Goal: Information Seeking & Learning: Learn about a topic

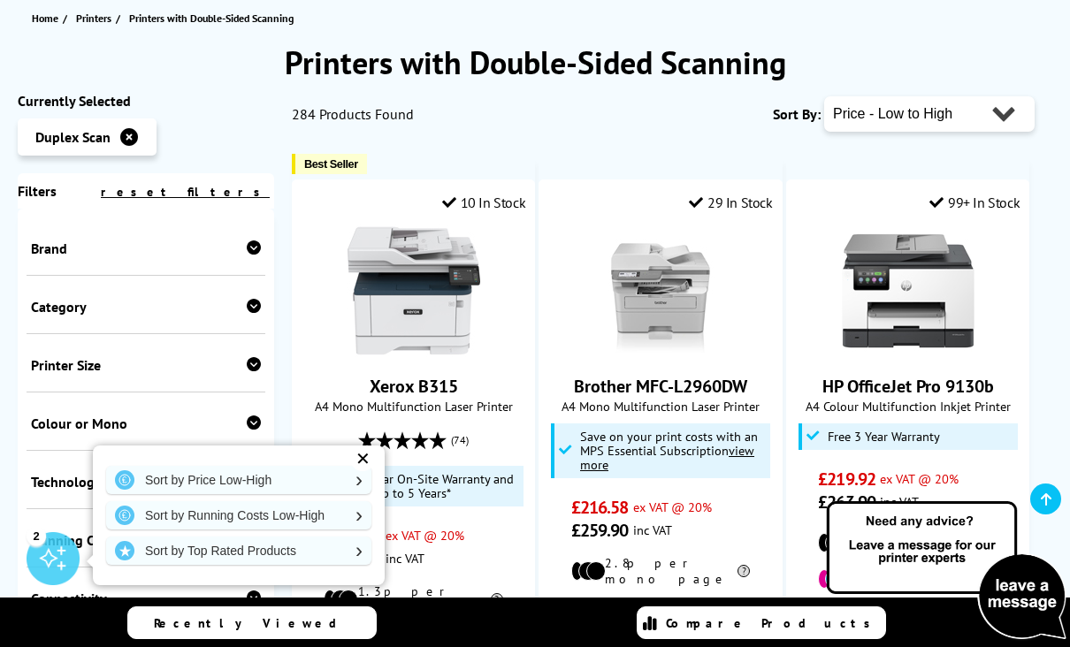
scroll to position [233, 0]
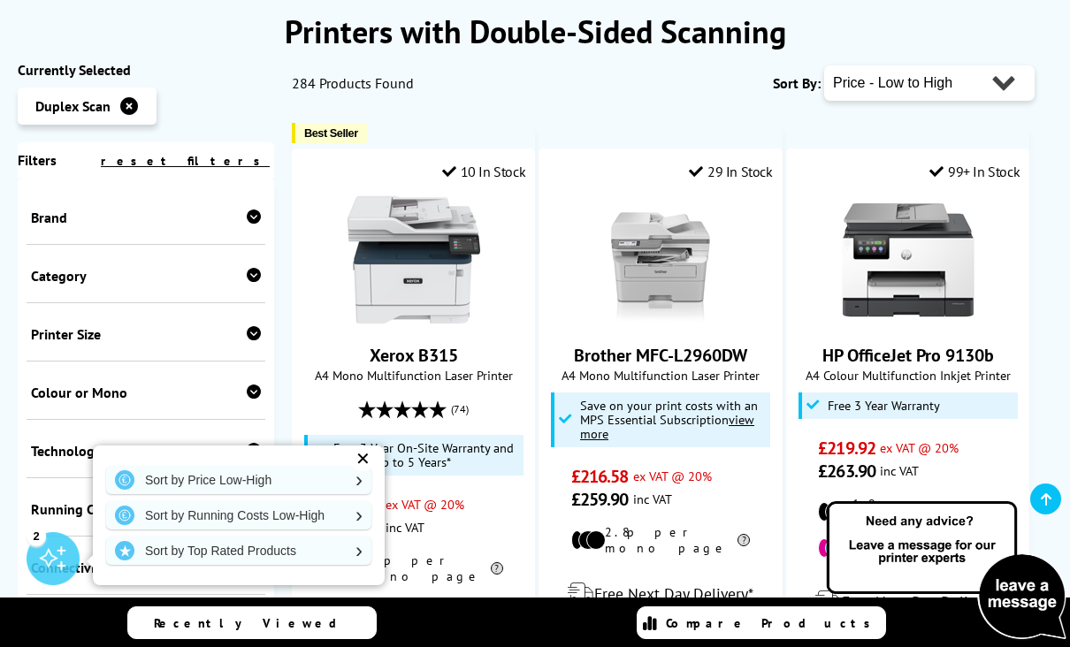
click at [304, 265] on div at bounding box center [414, 260] width 224 height 133
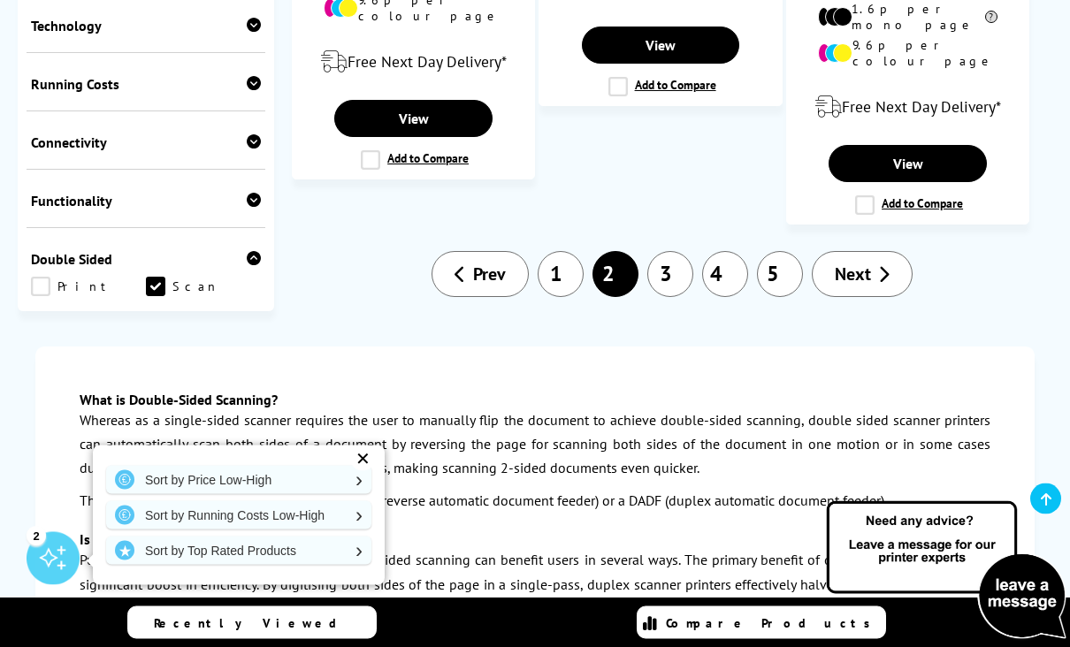
scroll to position [2946, 0]
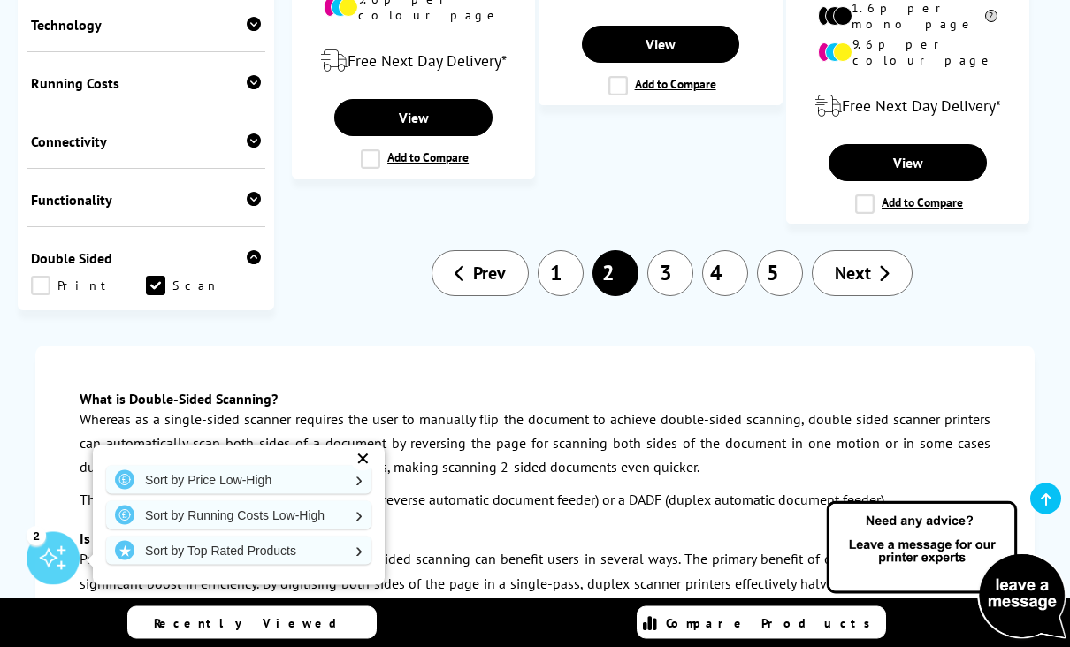
click at [668, 251] on link "3" at bounding box center [670, 274] width 46 height 46
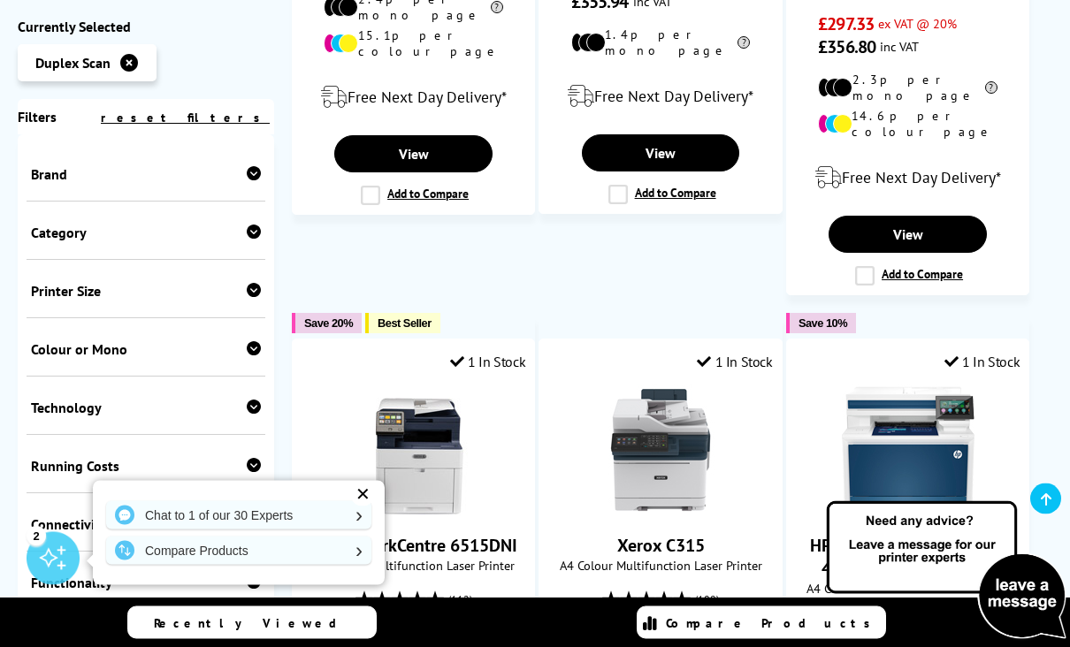
scroll to position [700, 0]
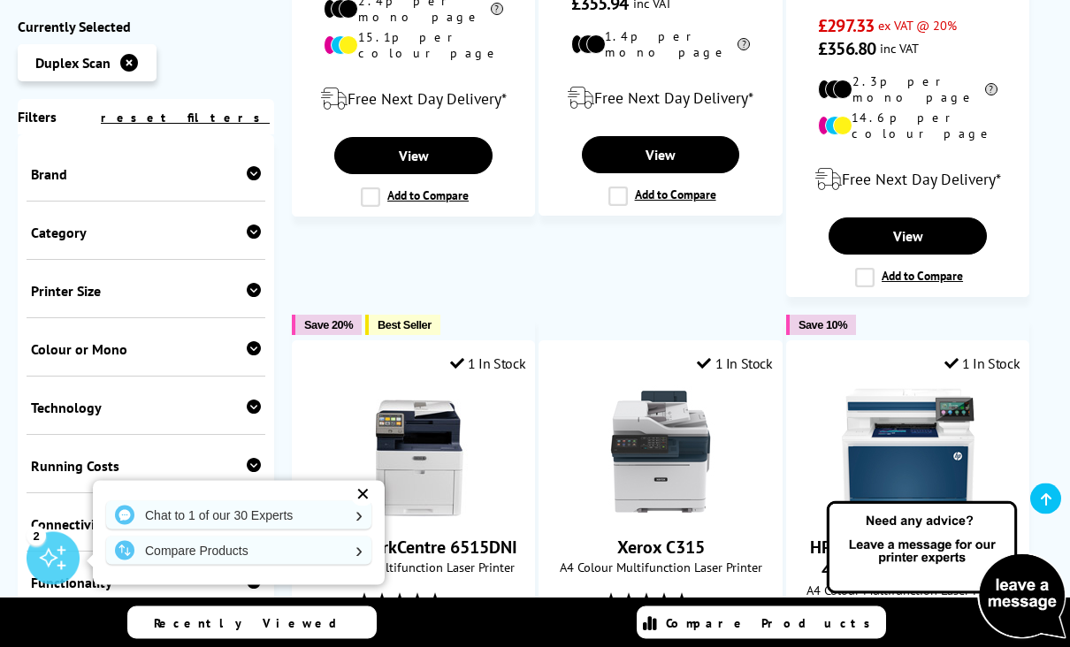
click at [321, 316] on button "Save 20%" at bounding box center [327, 326] width 70 height 20
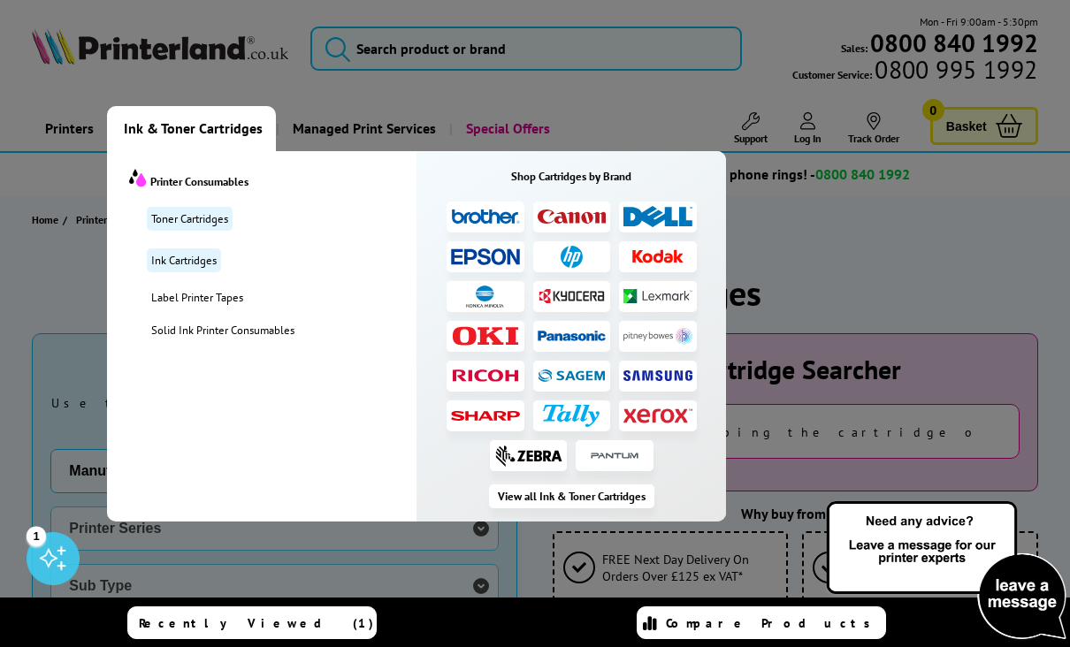
click at [77, 297] on div at bounding box center [535, 323] width 1070 height 647
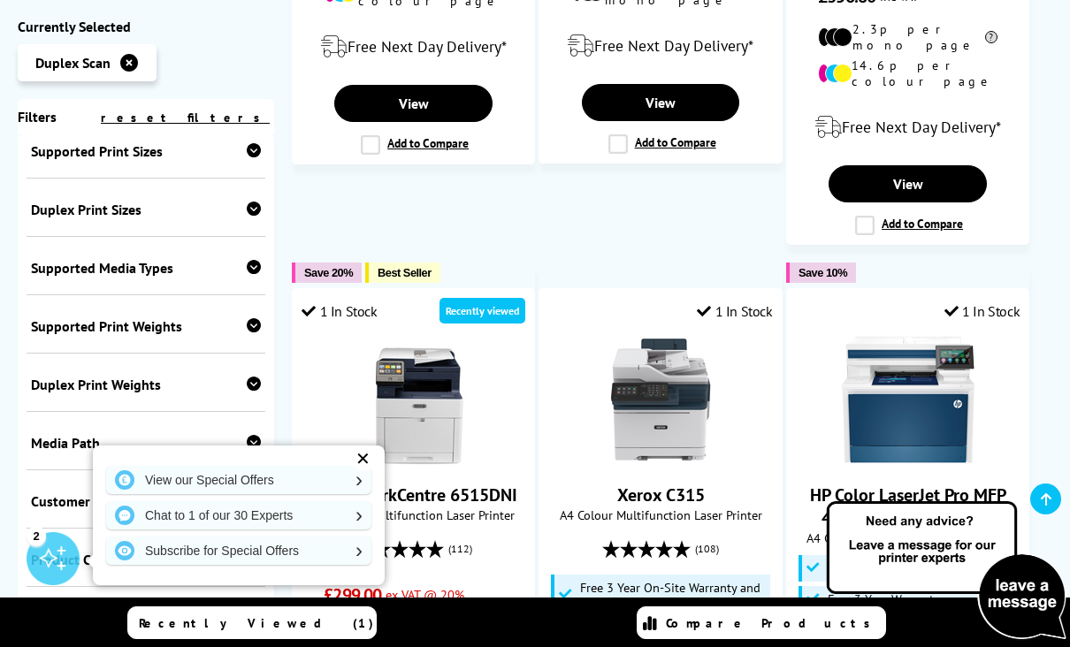
scroll to position [751, 0]
click at [356, 455] on div "✕" at bounding box center [362, 459] width 25 height 25
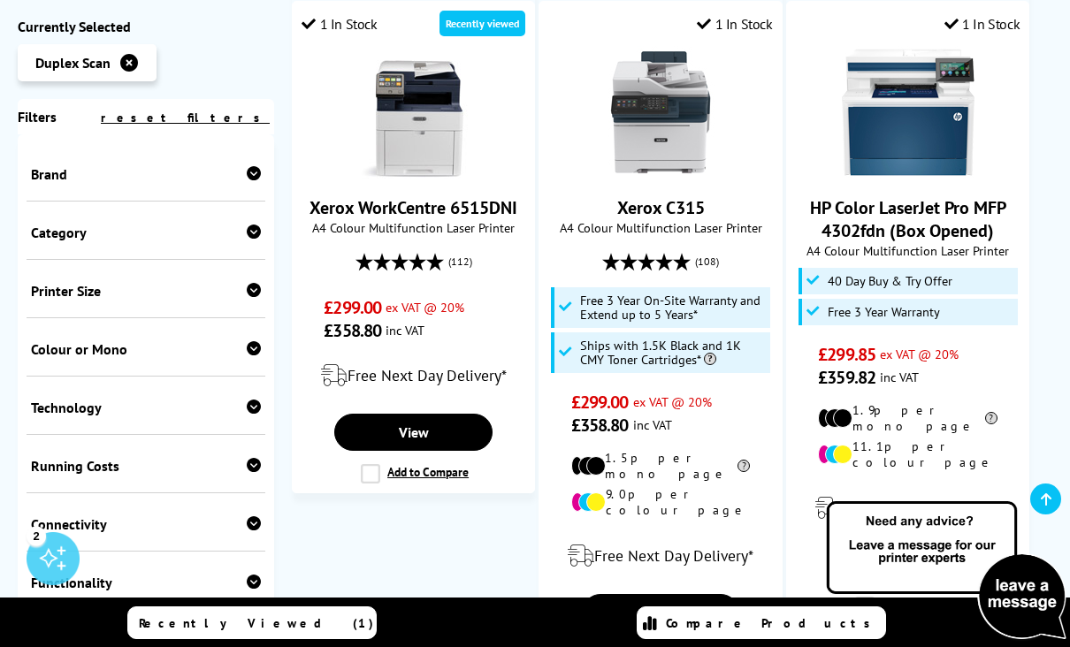
scroll to position [0, 0]
click at [70, 240] on div "Category" at bounding box center [146, 233] width 230 height 18
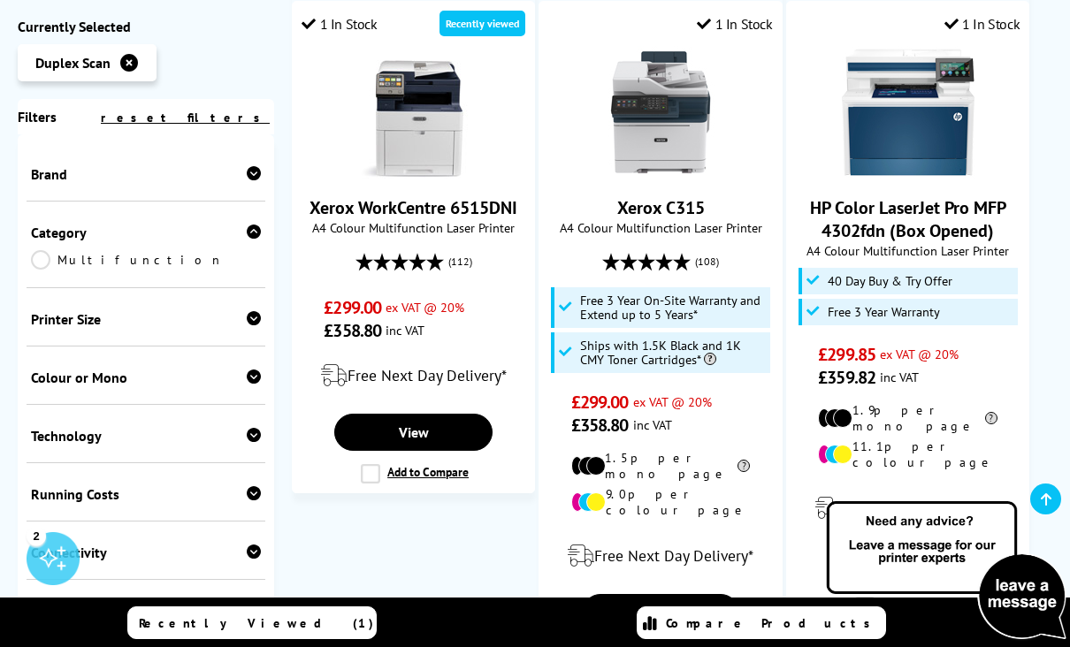
click at [73, 183] on div "Brand" at bounding box center [146, 174] width 230 height 18
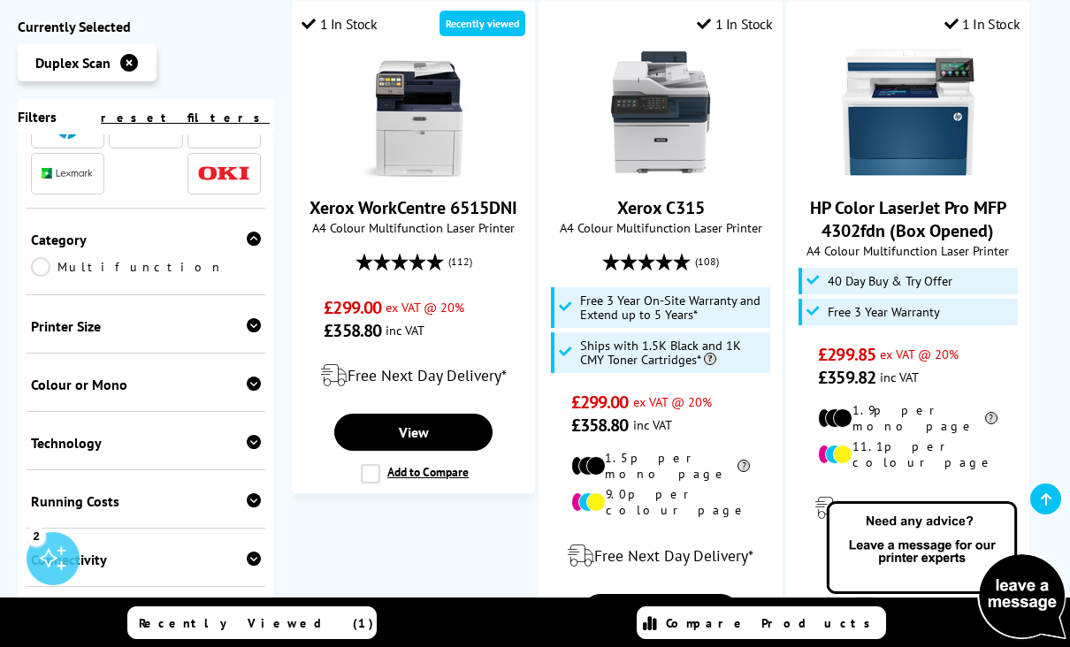
scroll to position [151, 0]
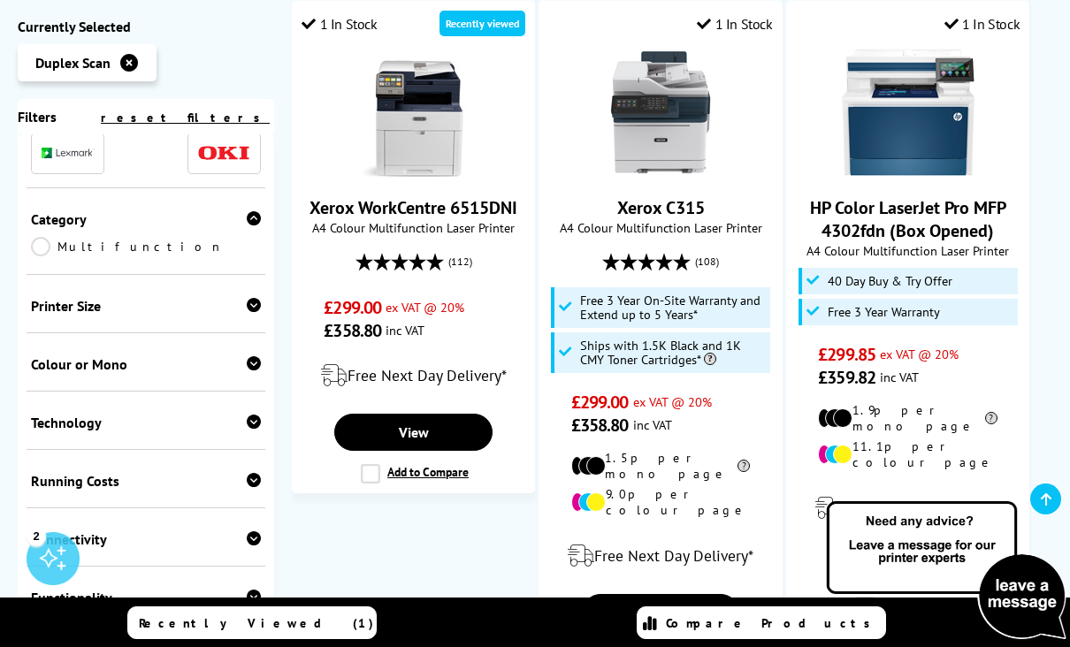
click at [45, 417] on div "Technology Laser Inkjet" at bounding box center [146, 421] width 239 height 58
click at [104, 432] on div "Technology" at bounding box center [146, 423] width 230 height 18
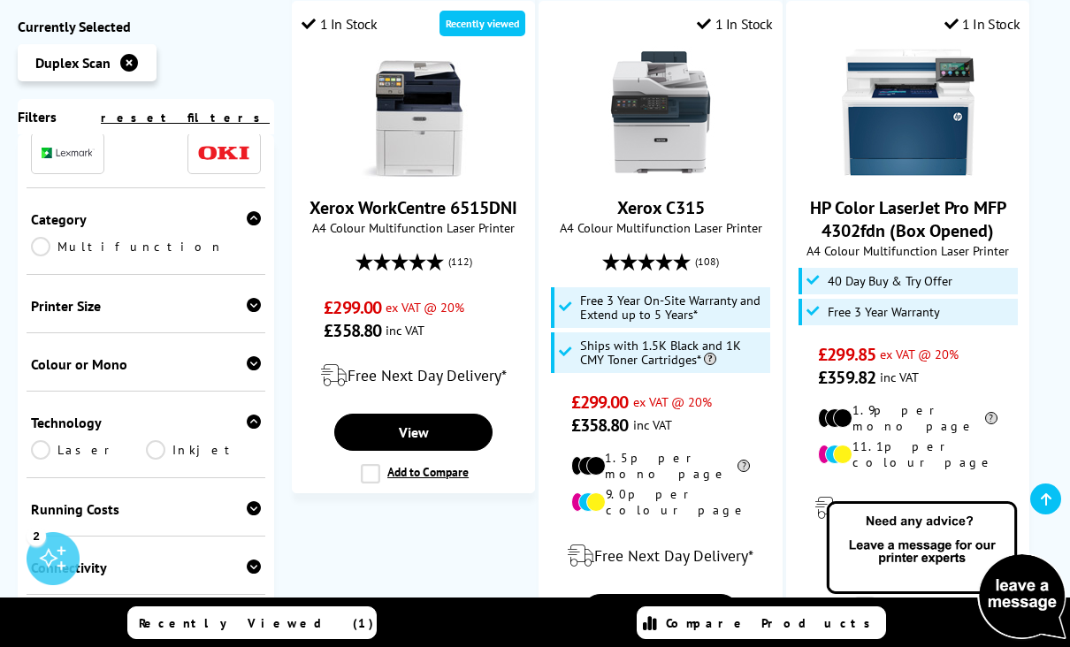
click at [54, 368] on div "Colour or Mono" at bounding box center [146, 365] width 230 height 18
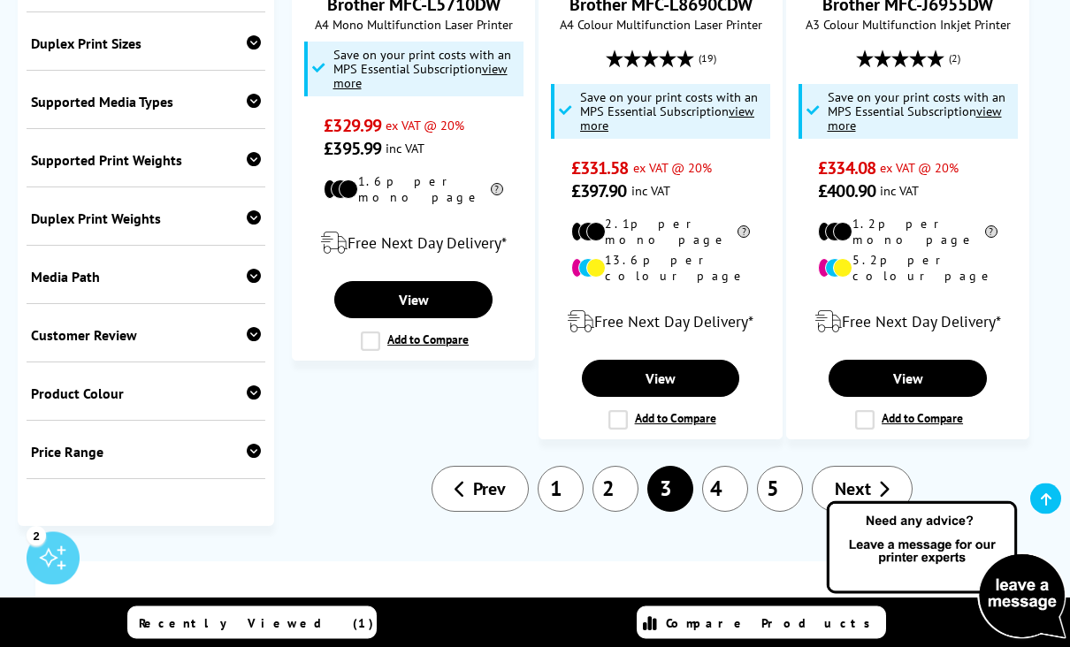
scroll to position [2674, 0]
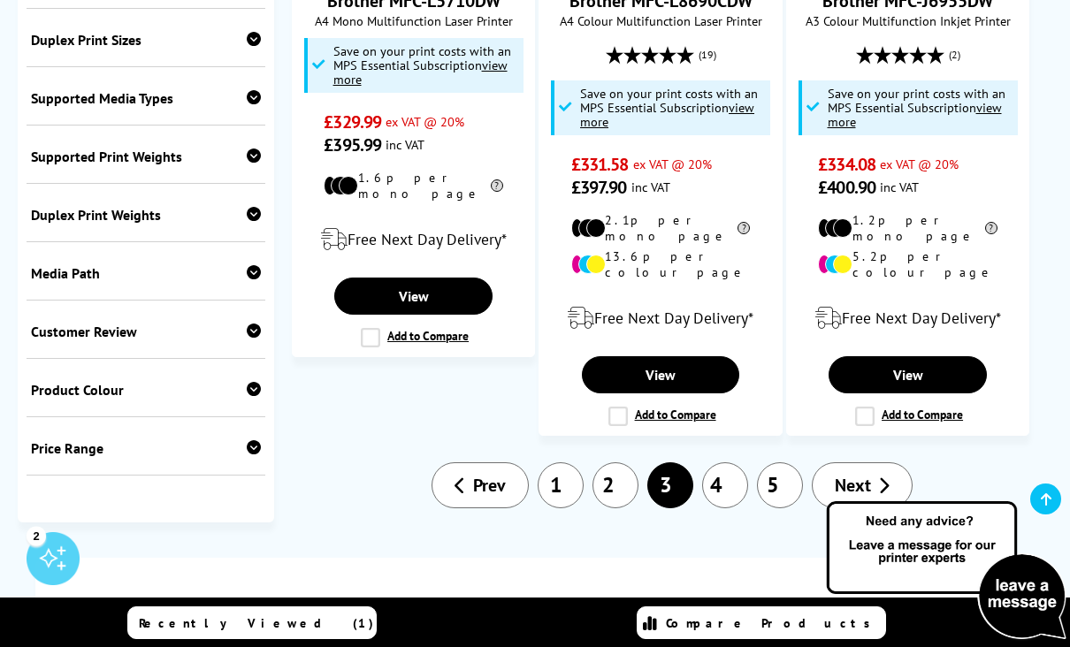
click at [720, 463] on link "4" at bounding box center [725, 486] width 46 height 46
